Goal: Navigation & Orientation: Find specific page/section

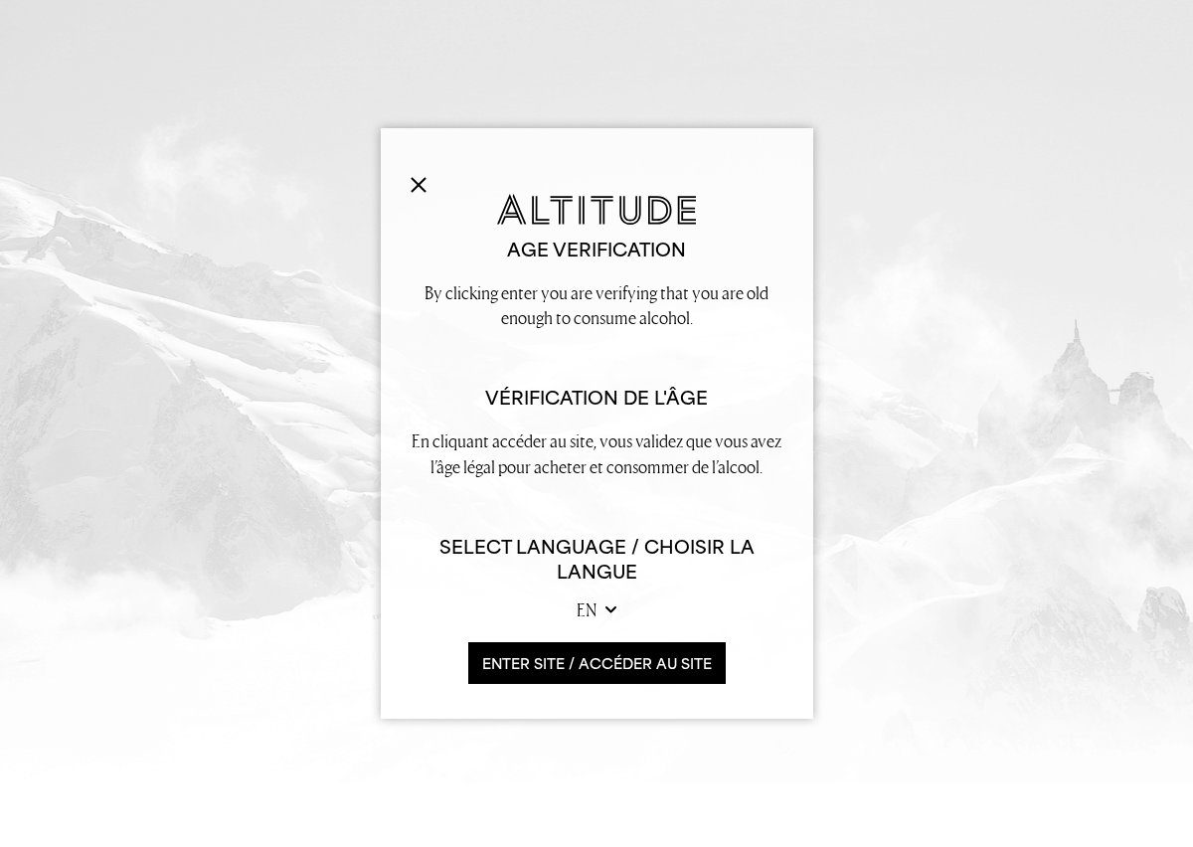
click at [593, 653] on button "ENTER SITE / accéder au site" at bounding box center [597, 663] width 258 height 43
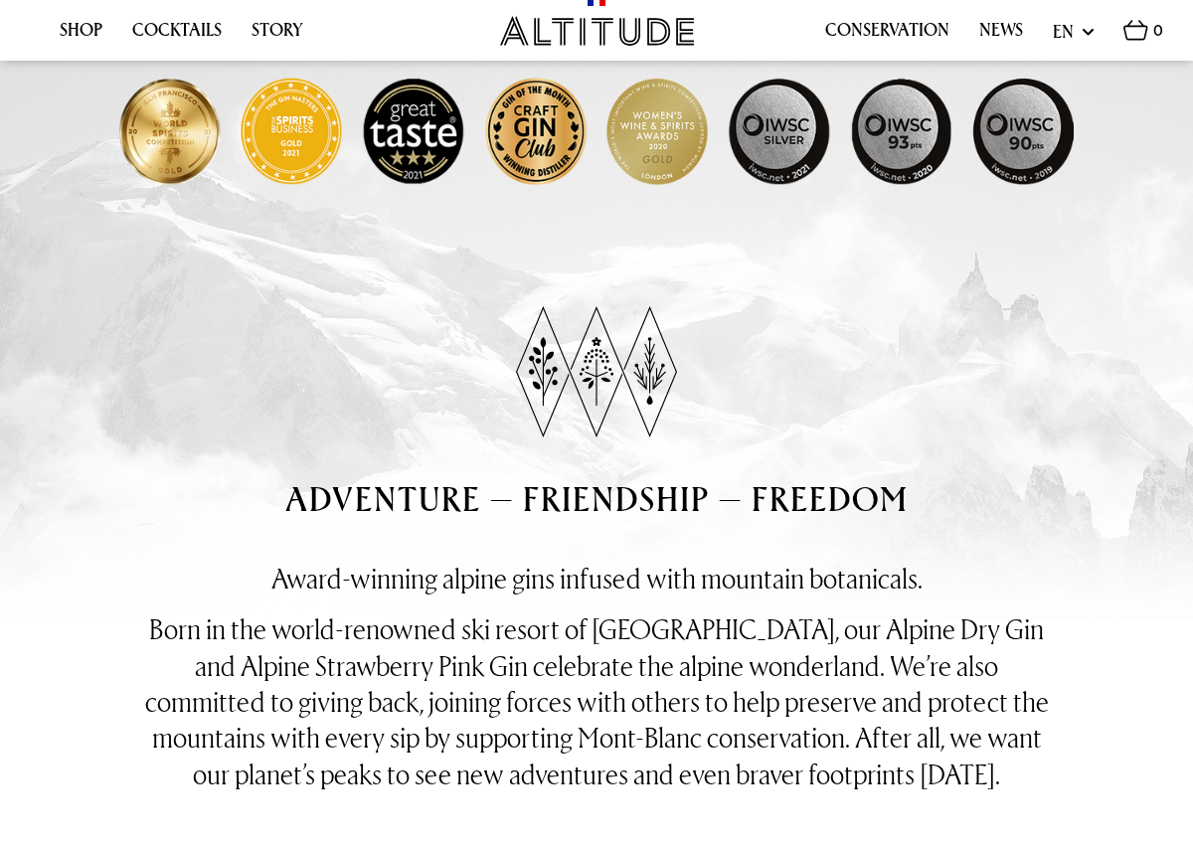
scroll to position [825, 0]
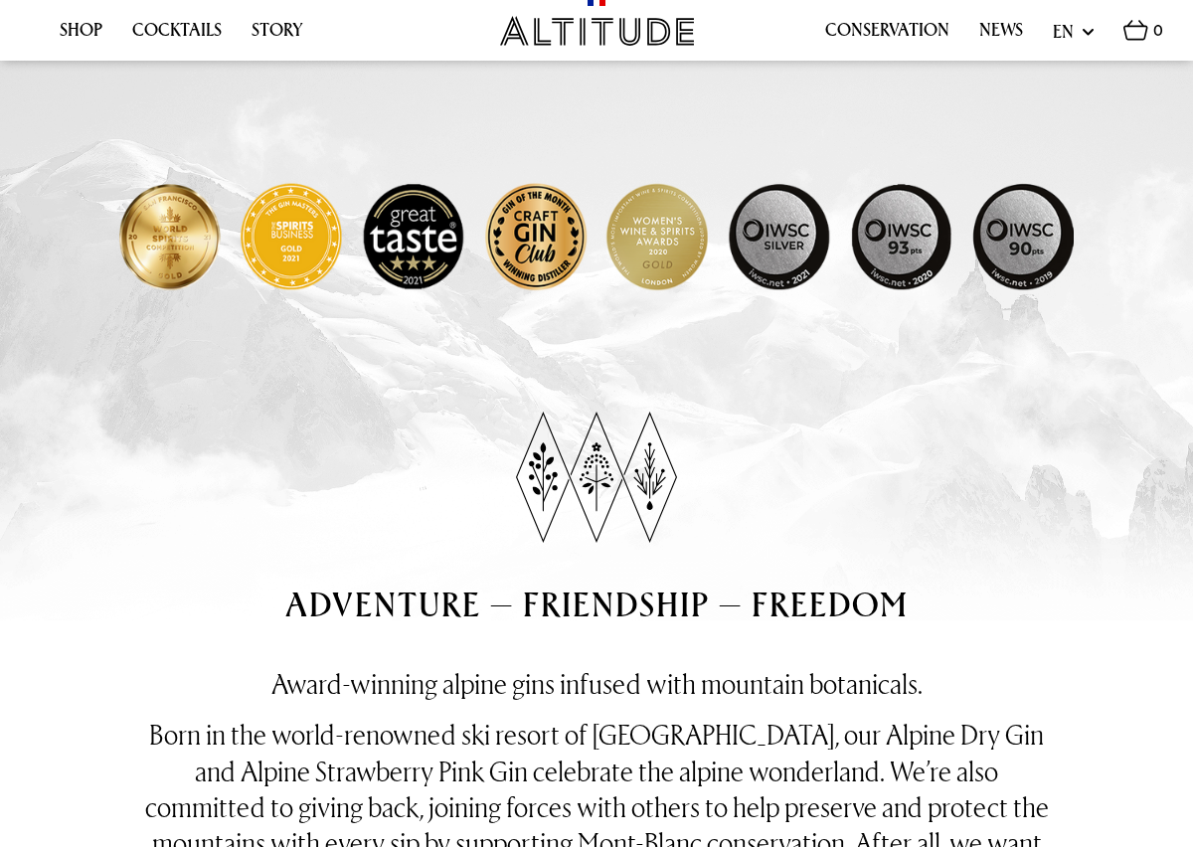
click at [1068, 34] on select "en fr" at bounding box center [1073, 31] width 41 height 25
select select "fr"
click at [1053, 19] on select "en fr" at bounding box center [1073, 31] width 41 height 25
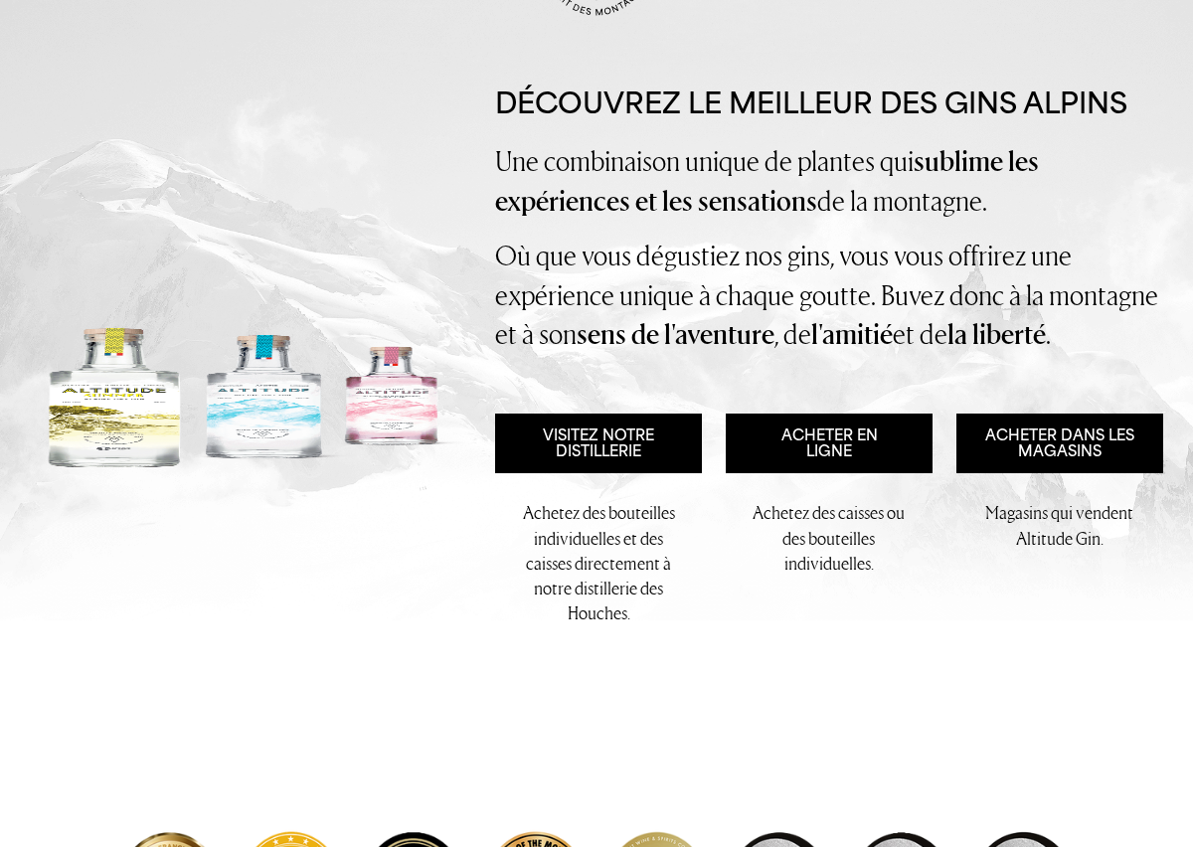
scroll to position [165, 0]
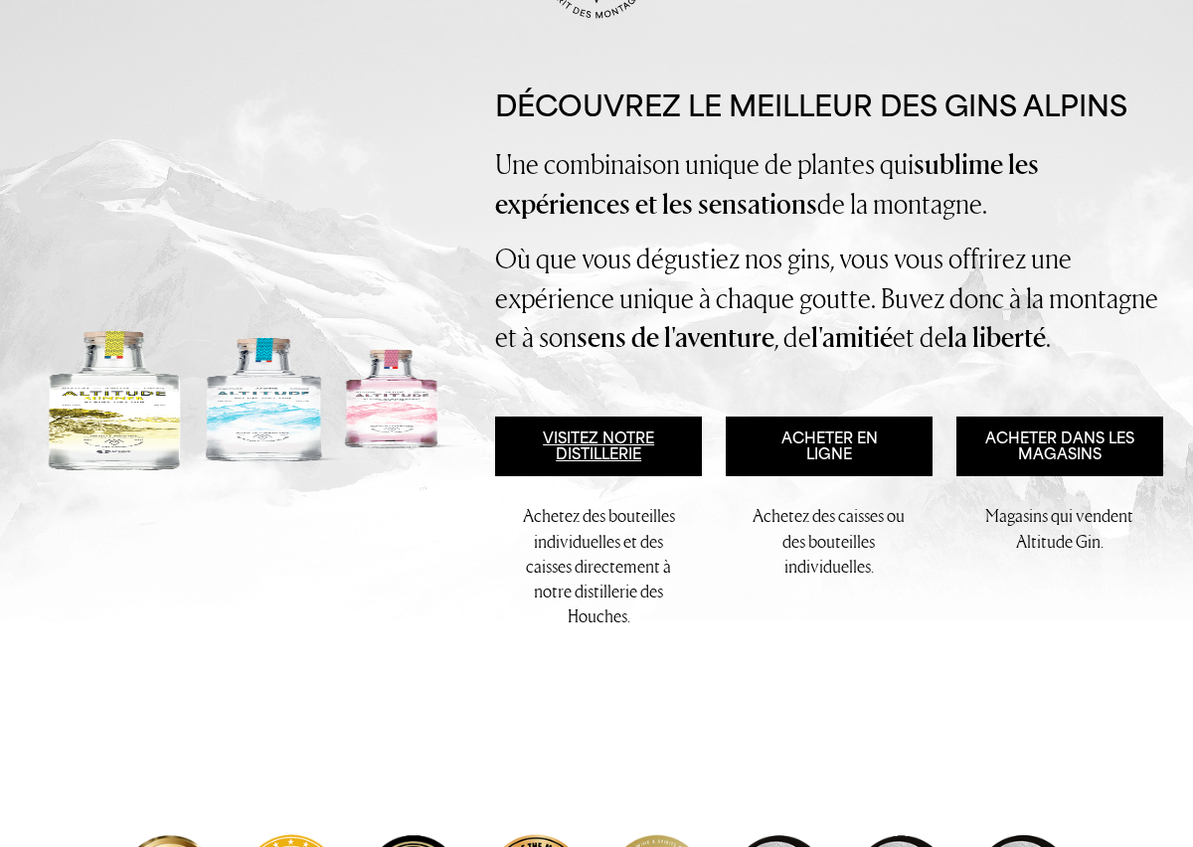
click at [612, 452] on link "Visitez notre distillerie" at bounding box center [598, 447] width 207 height 60
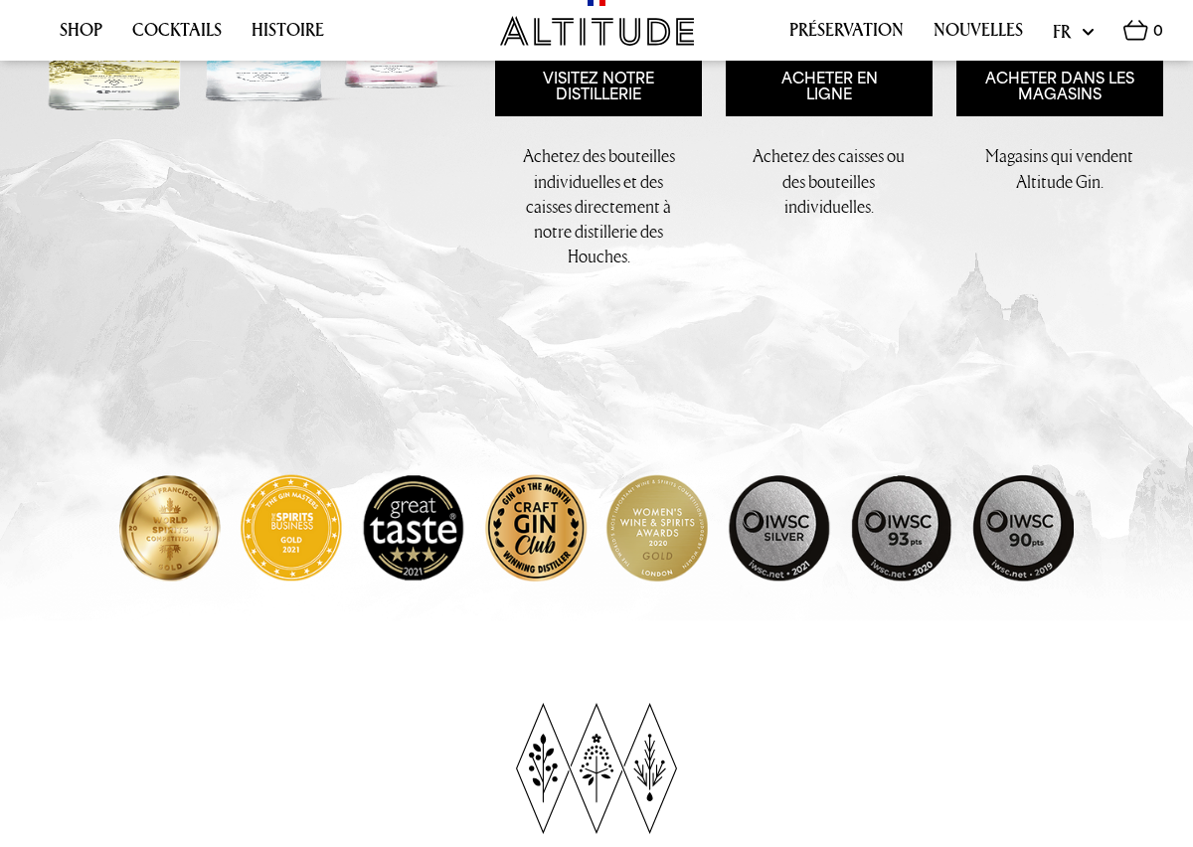
scroll to position [0, 0]
